Goal: Find specific page/section

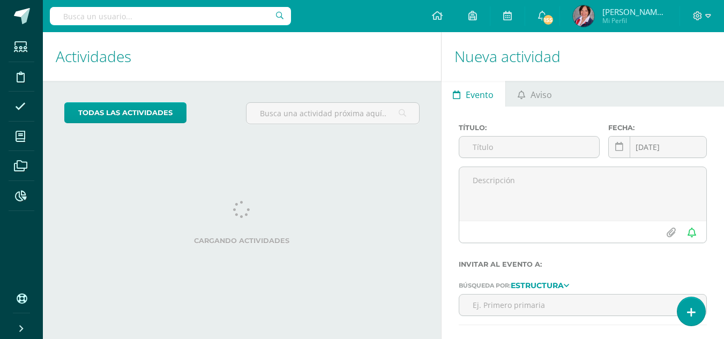
click at [178, 16] on input "text" at bounding box center [170, 16] width 241 height 18
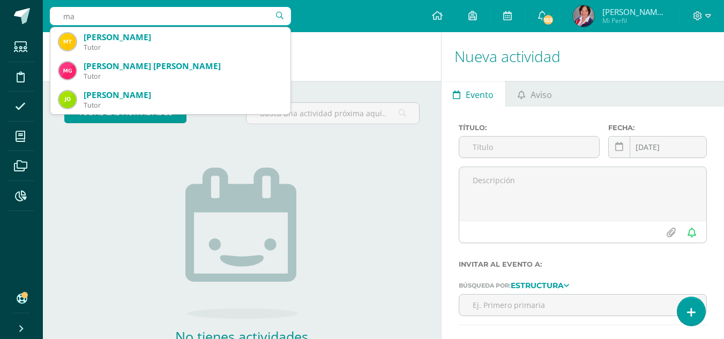
type input "m"
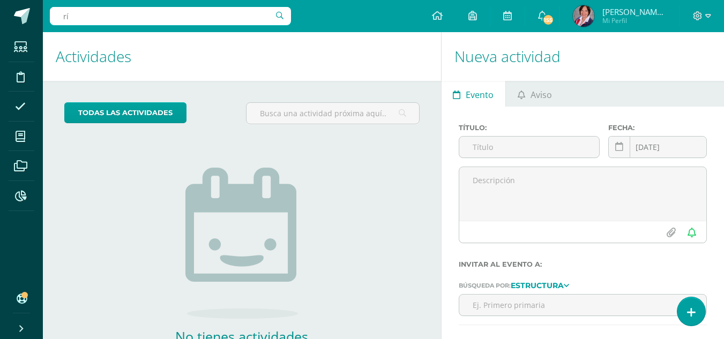
type input "r"
type input "majorios"
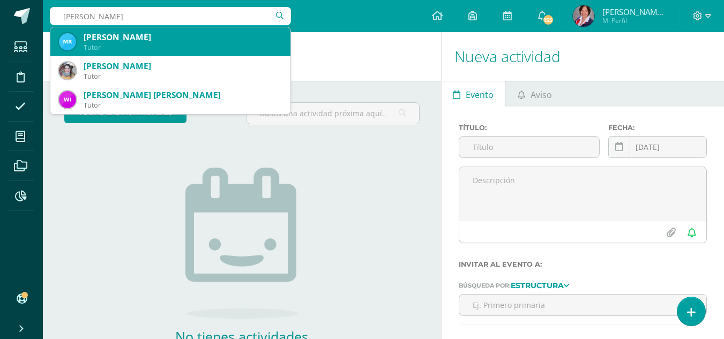
click at [134, 45] on div "Tutor" at bounding box center [183, 47] width 198 height 9
